Goal: Task Accomplishment & Management: Use online tool/utility

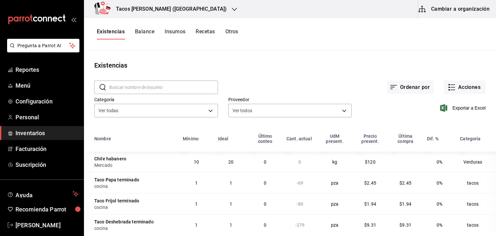
click at [232, 10] on icon "button" at bounding box center [234, 9] width 5 height 5
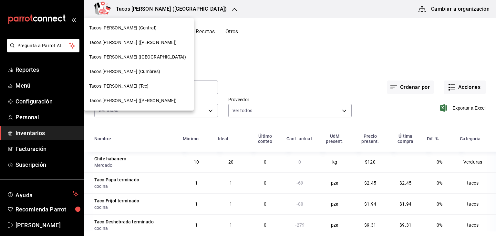
click at [136, 98] on span "Tacos [PERSON_NAME] ([PERSON_NAME])" at bounding box center [133, 100] width 88 height 7
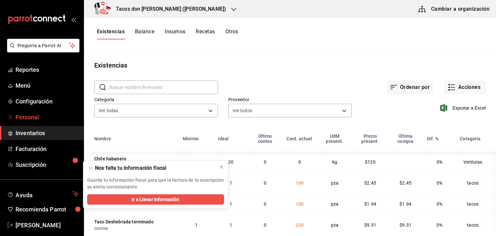
click at [28, 119] on span "Personal" at bounding box center [47, 117] width 63 height 9
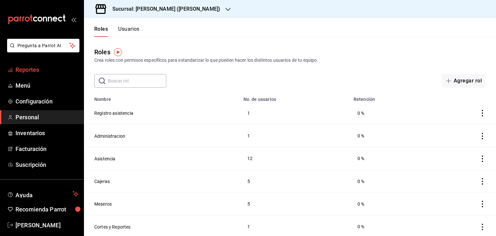
click at [28, 71] on span "Reportes" at bounding box center [47, 69] width 63 height 9
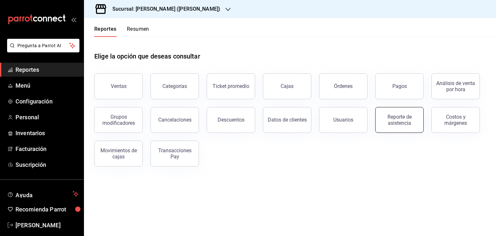
click at [388, 118] on div "Reporte de asistencia" at bounding box center [400, 120] width 40 height 12
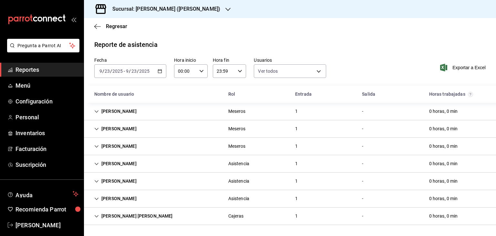
click at [364, 56] on div "Reporte de asistencia Fecha [DATE] [DATE] - [DATE] [DATE] Hora inicio 00:00 Hor…" at bounding box center [290, 132] width 412 height 185
click at [346, 50] on div "Reporte de asistencia Fecha [DATE] [DATE] - [DATE] [DATE] Hora inicio 00:00 Hor…" at bounding box center [290, 132] width 412 height 185
click at [226, 10] on icon "button" at bounding box center [228, 9] width 5 height 3
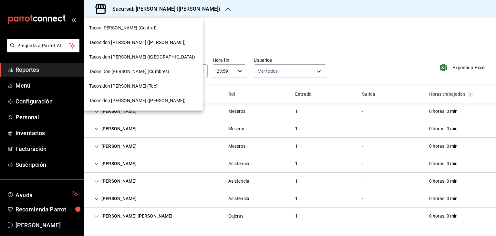
click at [145, 26] on div "Tacos [PERSON_NAME] (Central)" at bounding box center [143, 28] width 109 height 7
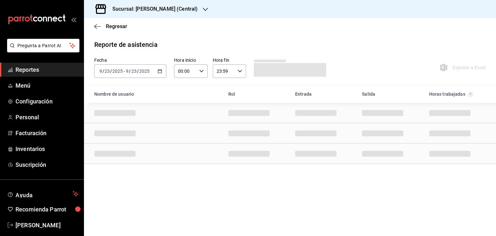
click at [198, 38] on main "Regresar Reporte de asistencia Fecha [DATE] [DATE] - [DATE] [DATE] Hora inicio …" at bounding box center [290, 127] width 412 height 218
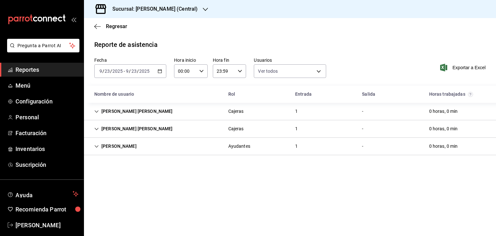
click at [207, 9] on icon "button" at bounding box center [205, 9] width 5 height 5
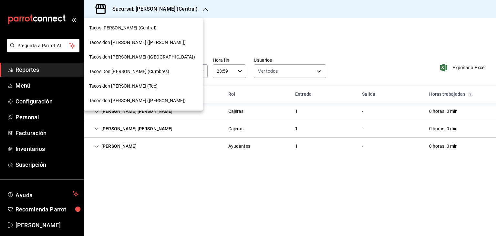
click at [144, 45] on span "Tacos don [PERSON_NAME] ([PERSON_NAME])" at bounding box center [137, 42] width 97 height 7
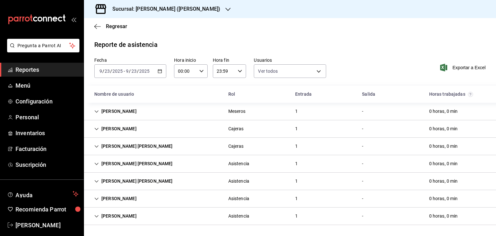
click at [226, 9] on icon "button" at bounding box center [228, 9] width 5 height 5
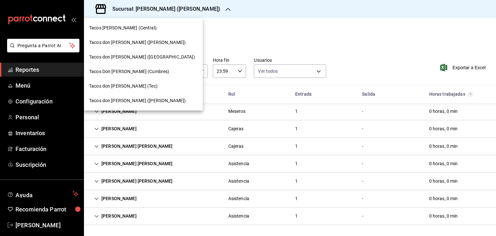
click at [137, 86] on div "Tacos don [PERSON_NAME] (Tec)" at bounding box center [143, 86] width 109 height 7
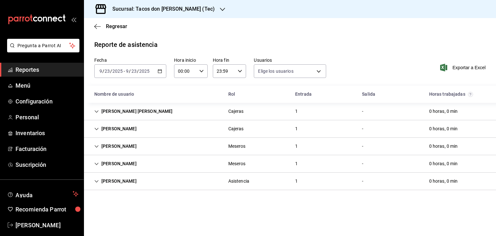
type input "0cf593d1-5539-49a1-9692-2fee09df5de3,aad07810-888b-4998-a43b-ac9dc7ac225d,aa617…"
click at [220, 6] on div at bounding box center [222, 9] width 5 height 7
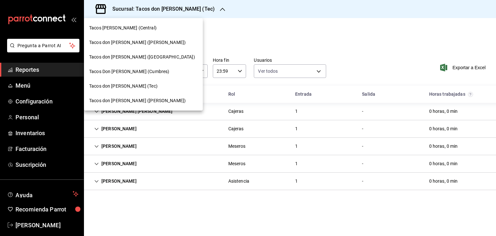
click at [143, 73] on span "Tacos Don [PERSON_NAME] (Cumbres)" at bounding box center [129, 71] width 80 height 7
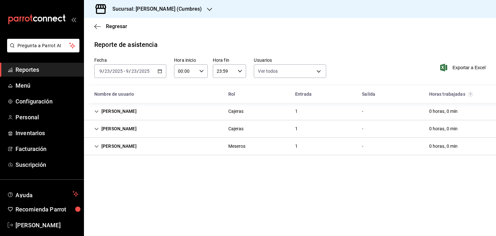
click at [209, 9] on icon "button" at bounding box center [209, 9] width 5 height 5
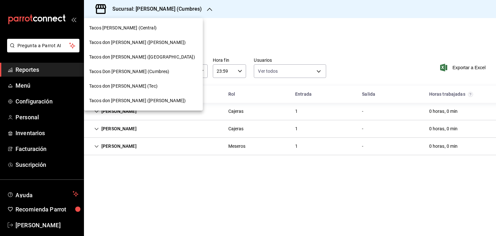
click at [140, 58] on span "Tacos don [PERSON_NAME] ([GEOGRAPHIC_DATA])" at bounding box center [142, 57] width 106 height 7
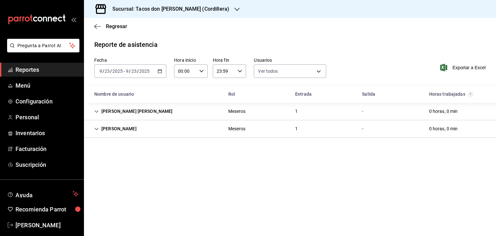
click at [235, 8] on icon "button" at bounding box center [237, 9] width 5 height 5
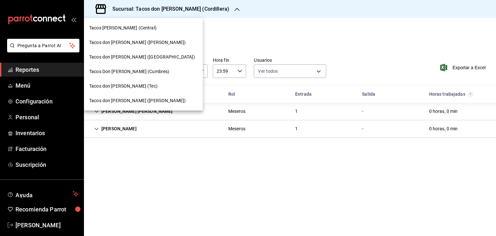
click at [341, 27] on div at bounding box center [248, 118] width 496 height 236
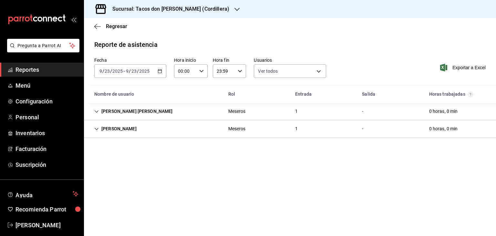
click at [235, 8] on icon "button" at bounding box center [237, 9] width 5 height 5
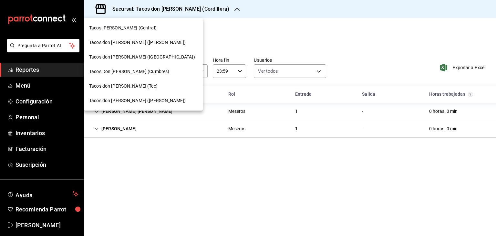
click at [131, 84] on span "Tacos don [PERSON_NAME] (Tec)" at bounding box center [123, 86] width 69 height 7
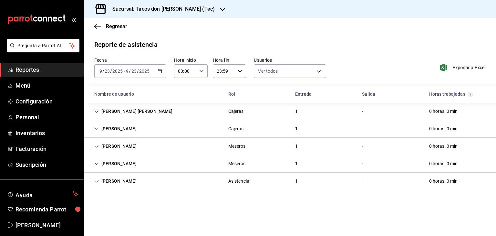
type input "0cf593d1-5539-49a1-9692-2fee09df5de3,aad07810-888b-4998-a43b-ac9dc7ac225d,aa617…"
